Goal: Check status: Check status

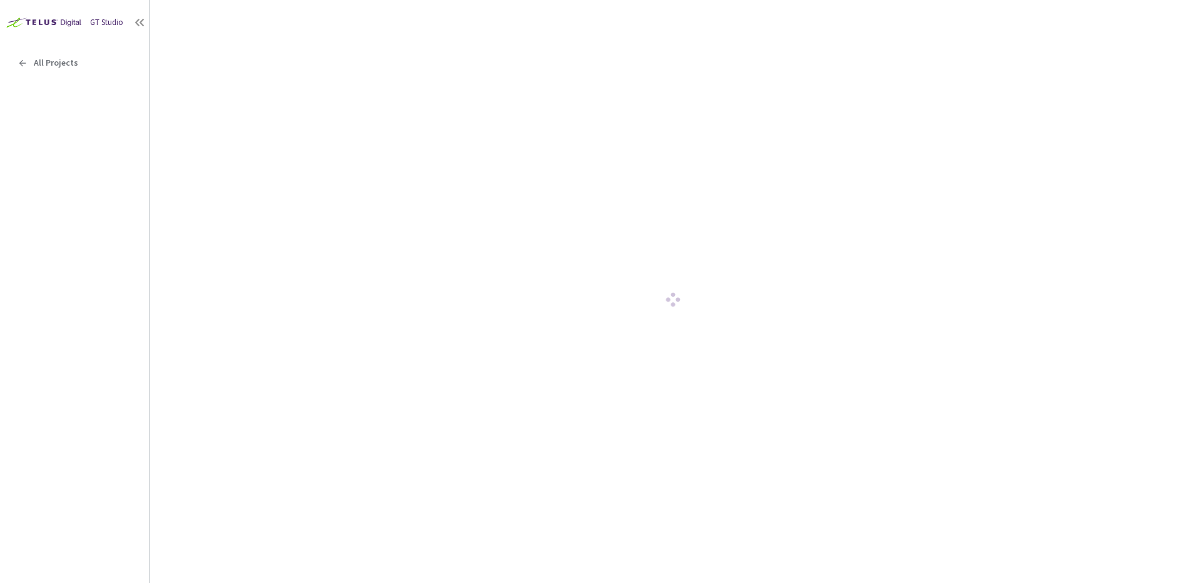
click at [305, 162] on div at bounding box center [673, 301] width 1008 height 563
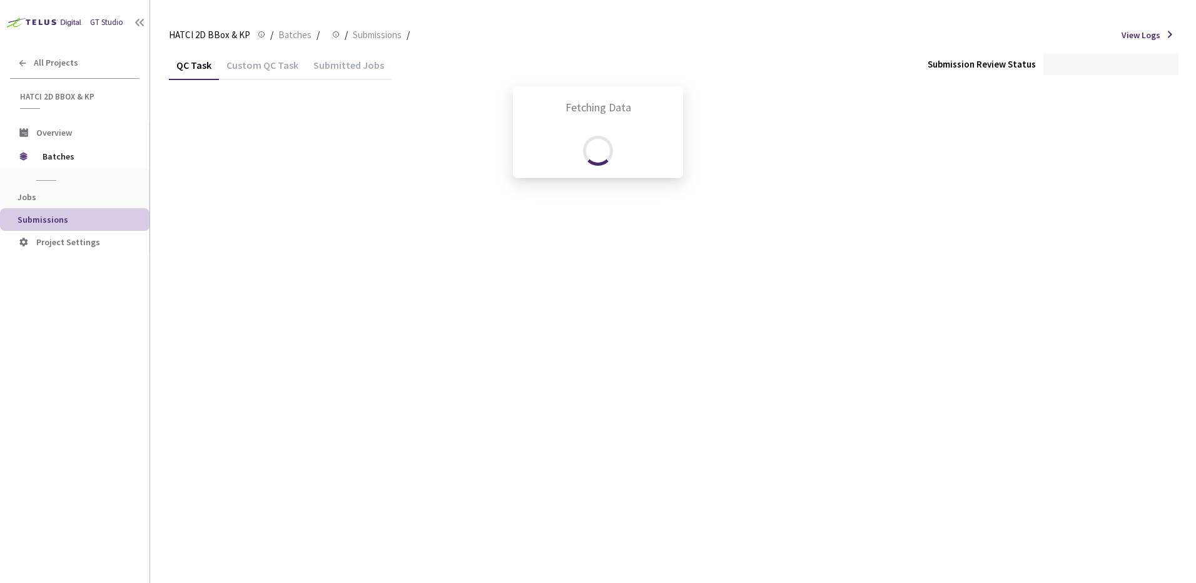
click at [305, 162] on div "Fetching Data" at bounding box center [598, 291] width 1196 height 583
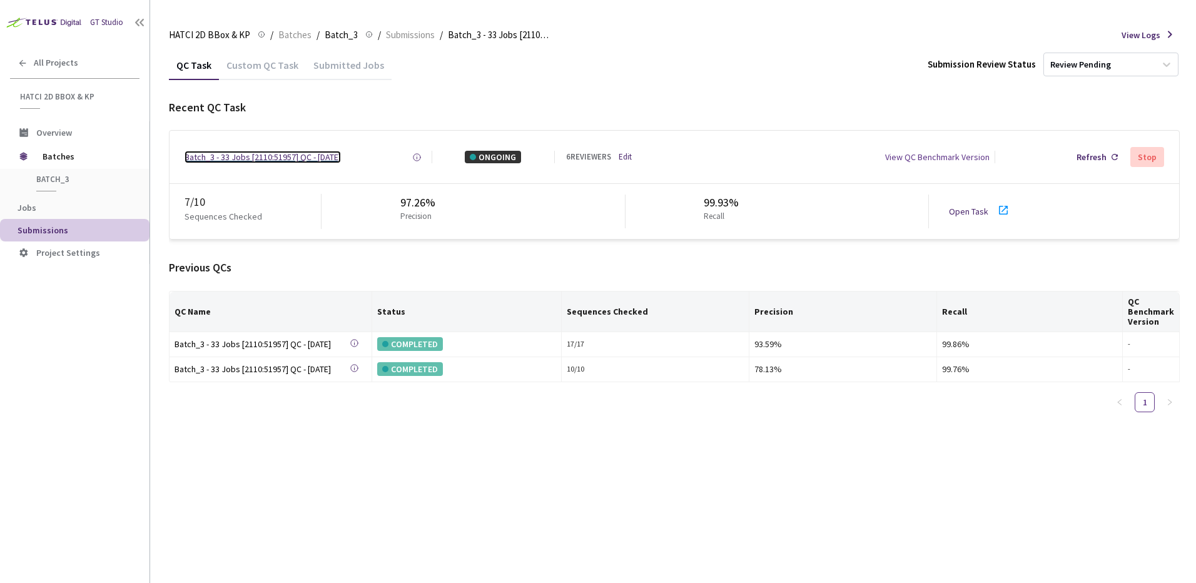
drag, startPoint x: 0, startPoint y: 0, endPoint x: 305, endPoint y: 162, distance: 345.5
click at [305, 162] on div "Batch_3 - 33 Jobs [2110:51957] QC - [DATE]" at bounding box center [262, 157] width 156 height 13
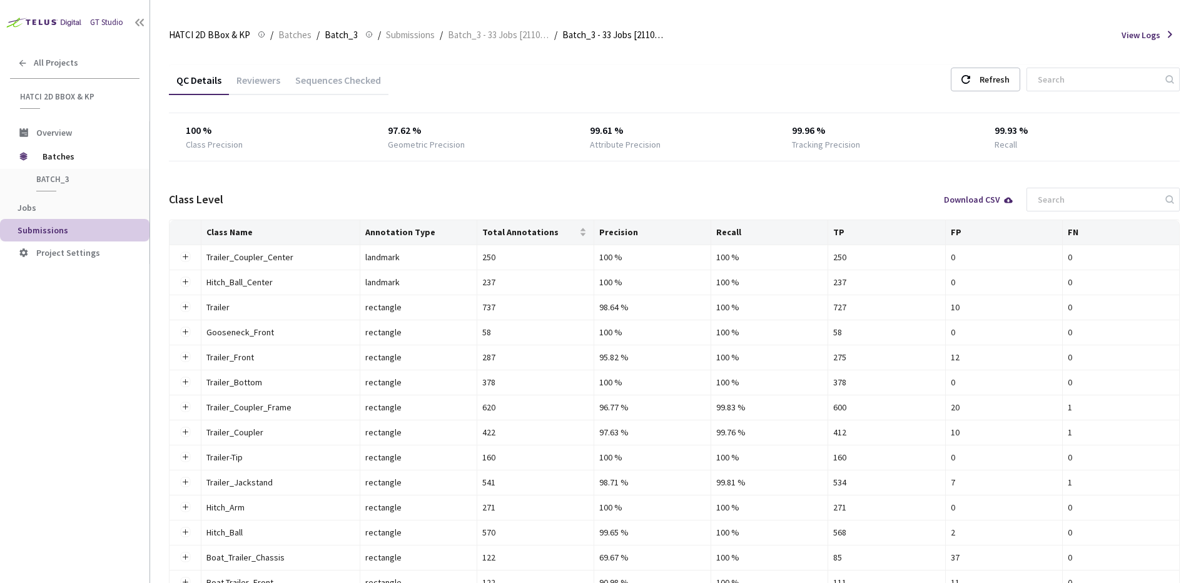
click at [738, 88] on div "QC Details Reviewers Sequences Checked Refresh" at bounding box center [674, 81] width 1011 height 33
